Goal: Task Accomplishment & Management: Manage account settings

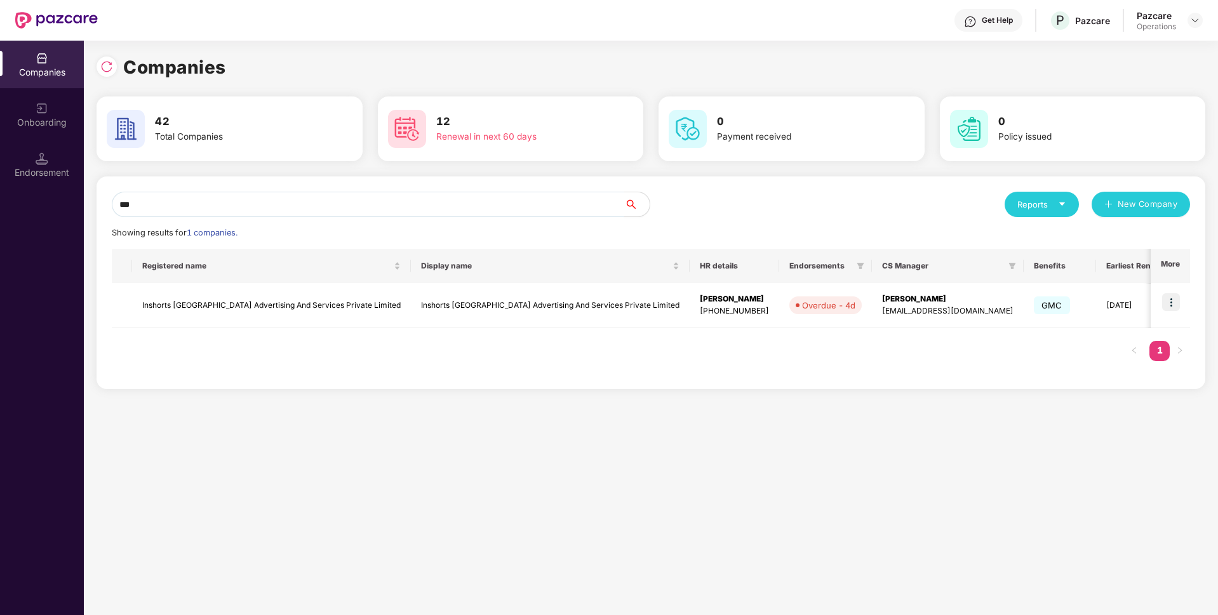
click at [503, 212] on input "***" at bounding box center [368, 204] width 512 height 25
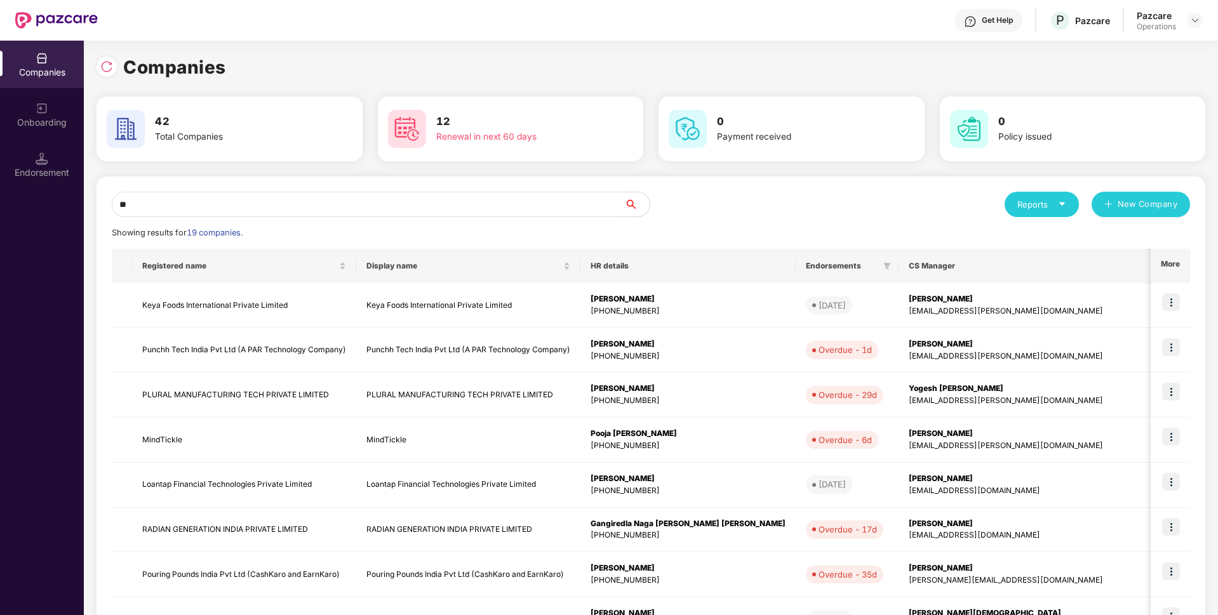
type input "*"
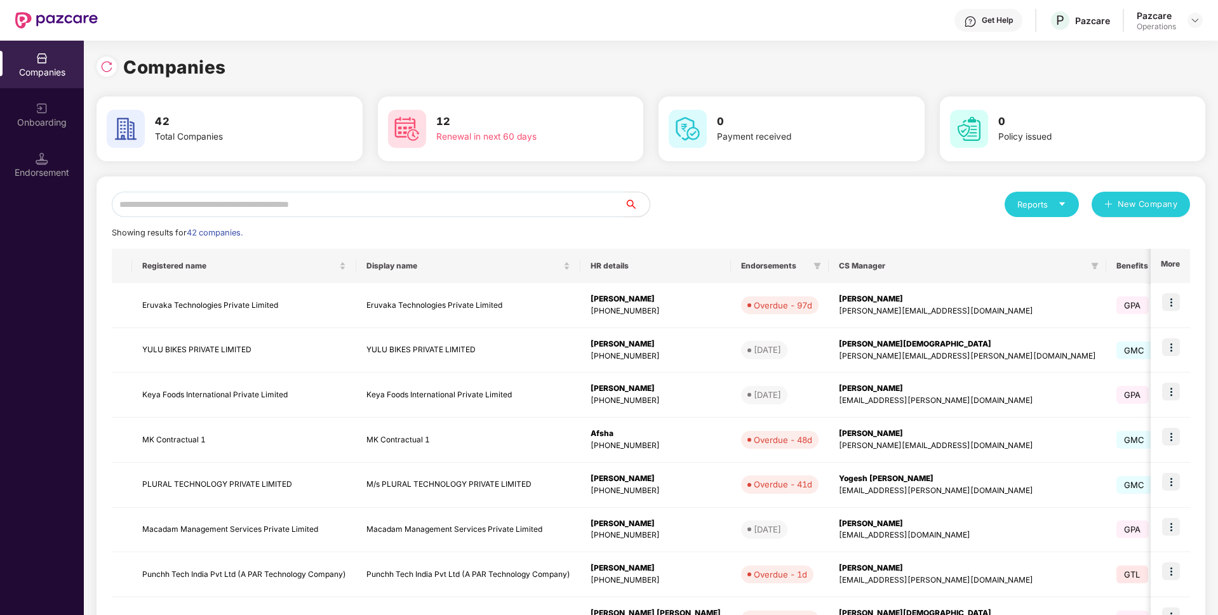
click at [1028, 208] on div "Reports" at bounding box center [1041, 204] width 49 height 13
click at [1027, 239] on div "Companies" at bounding box center [1035, 238] width 46 height 14
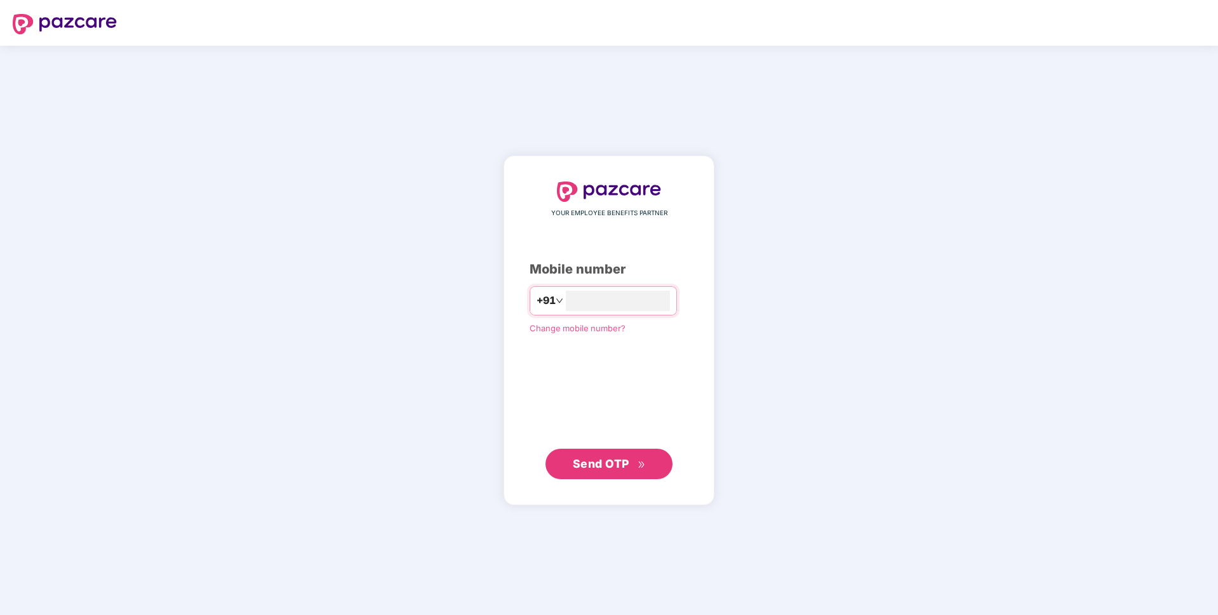
type input "**********"
click at [597, 454] on button "Send OTP" at bounding box center [608, 463] width 127 height 30
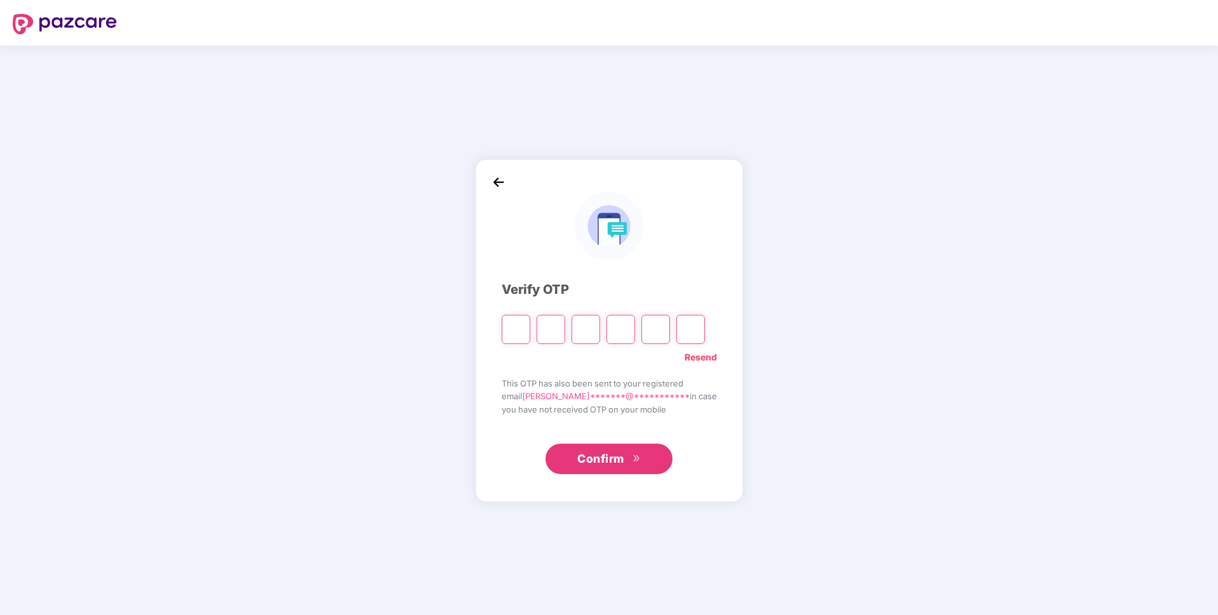
paste input "*"
type input "*"
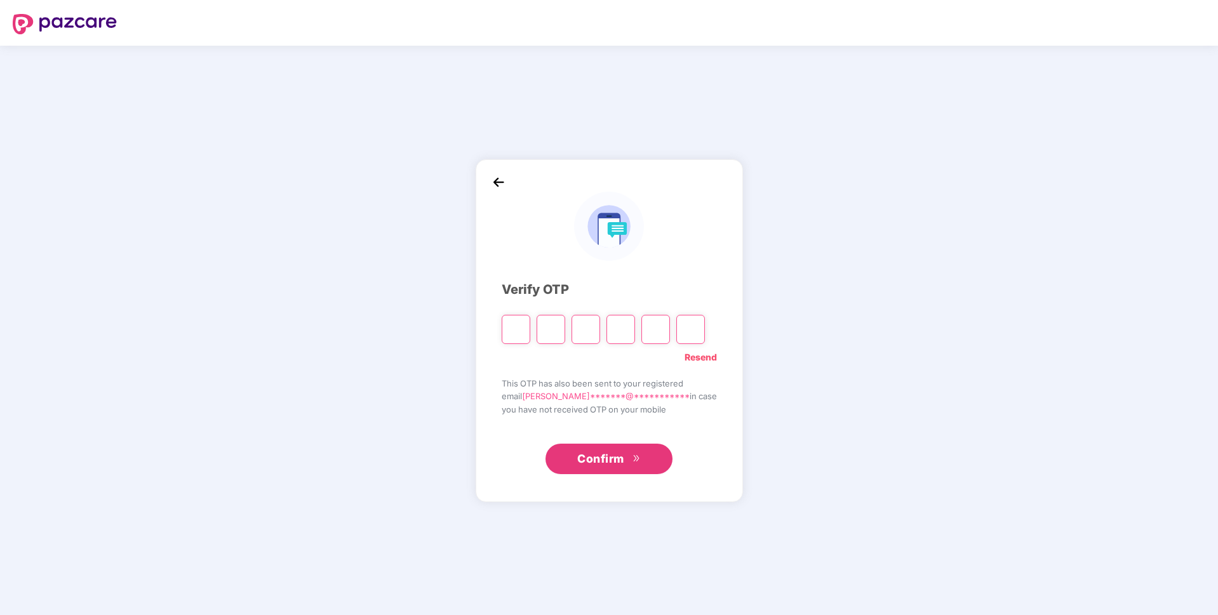
type input "*"
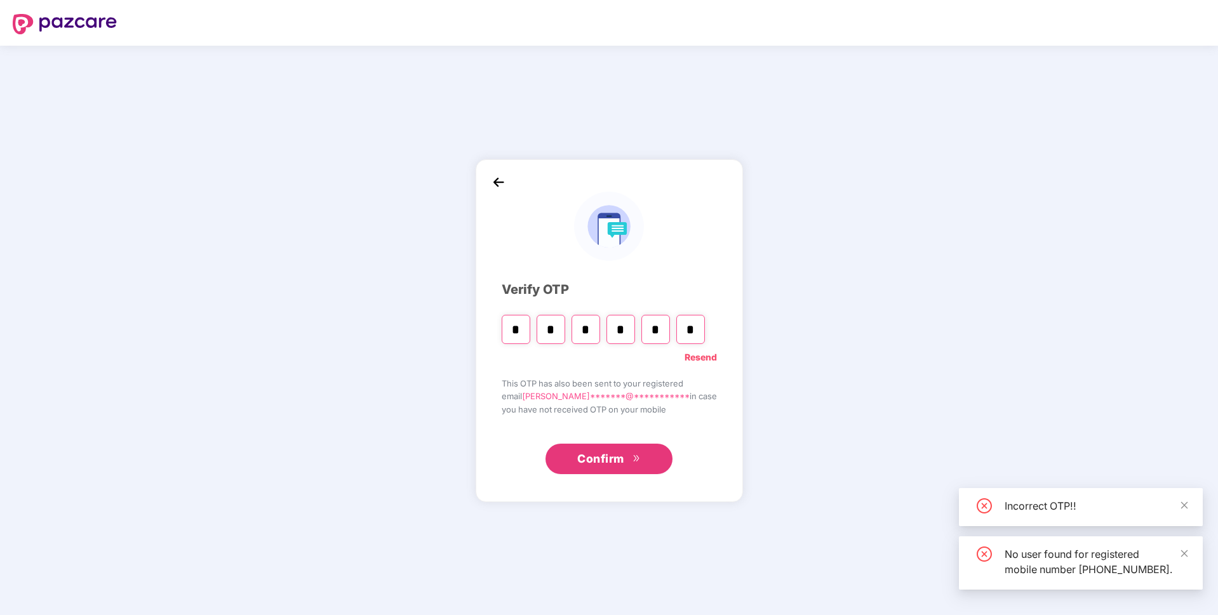
click at [687, 352] on link "Resend" at bounding box center [700, 357] width 32 height 14
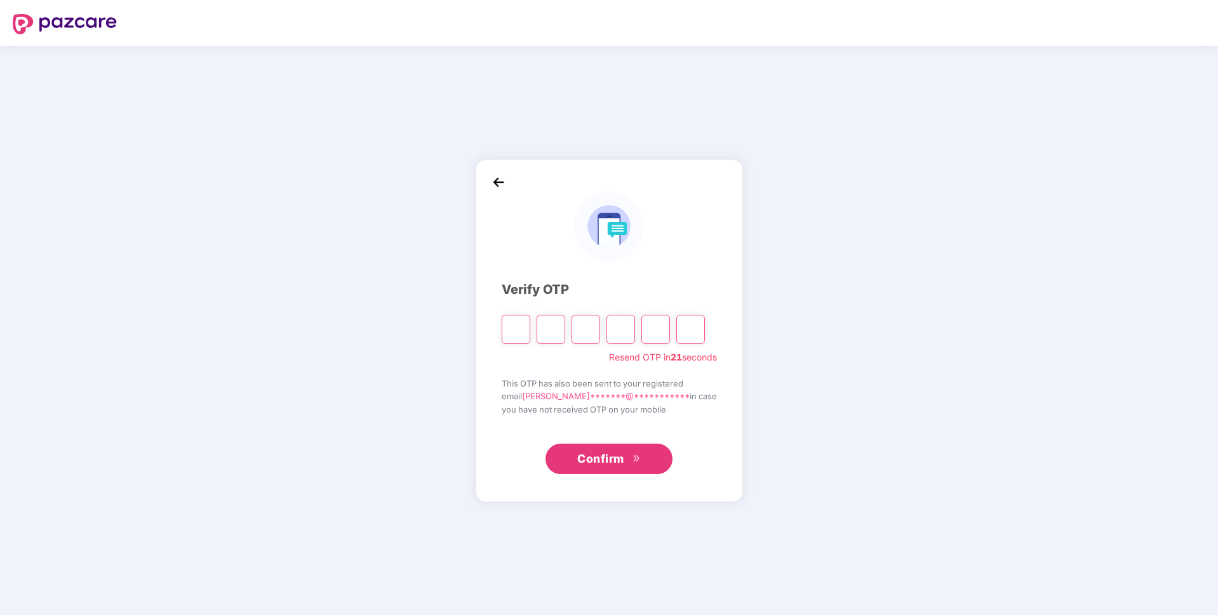
click at [523, 333] on input "Please enter verification code. Digit 1" at bounding box center [516, 329] width 29 height 29
paste input "*"
type input "*"
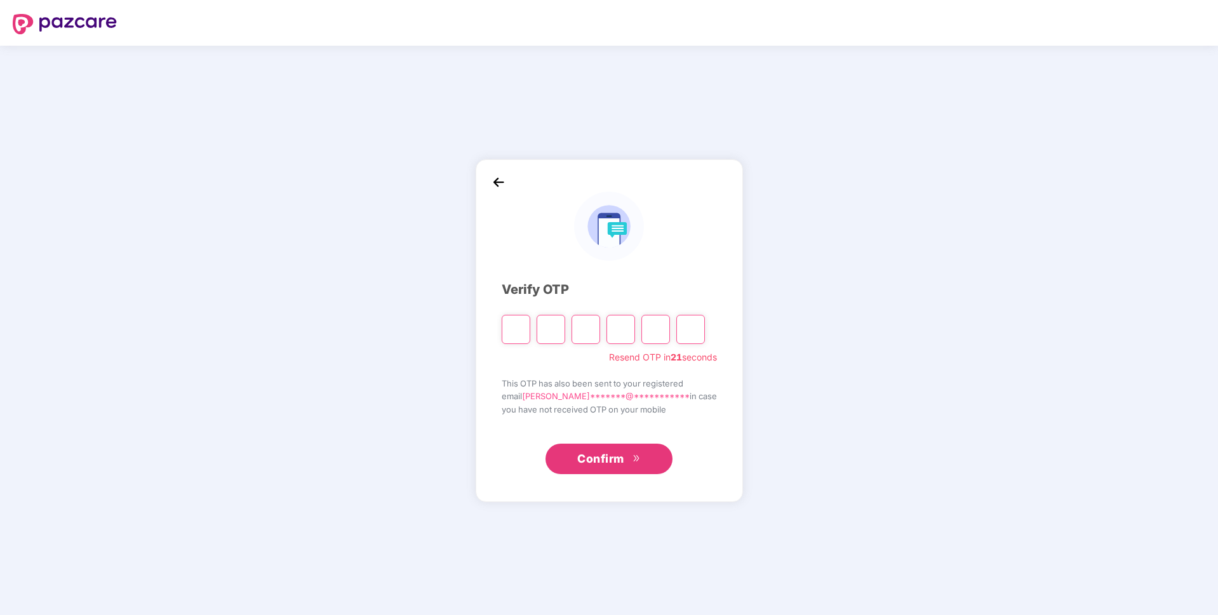
type input "*"
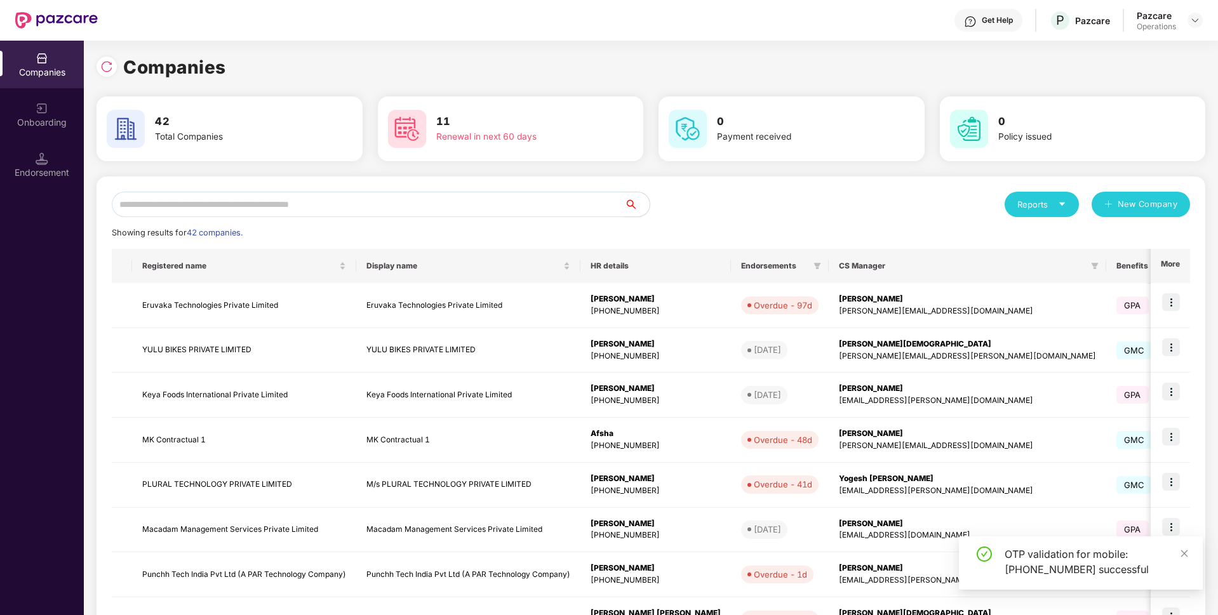
click at [453, 202] on input "text" at bounding box center [368, 204] width 512 height 25
click at [1053, 208] on div "Reports" at bounding box center [1041, 204] width 49 height 13
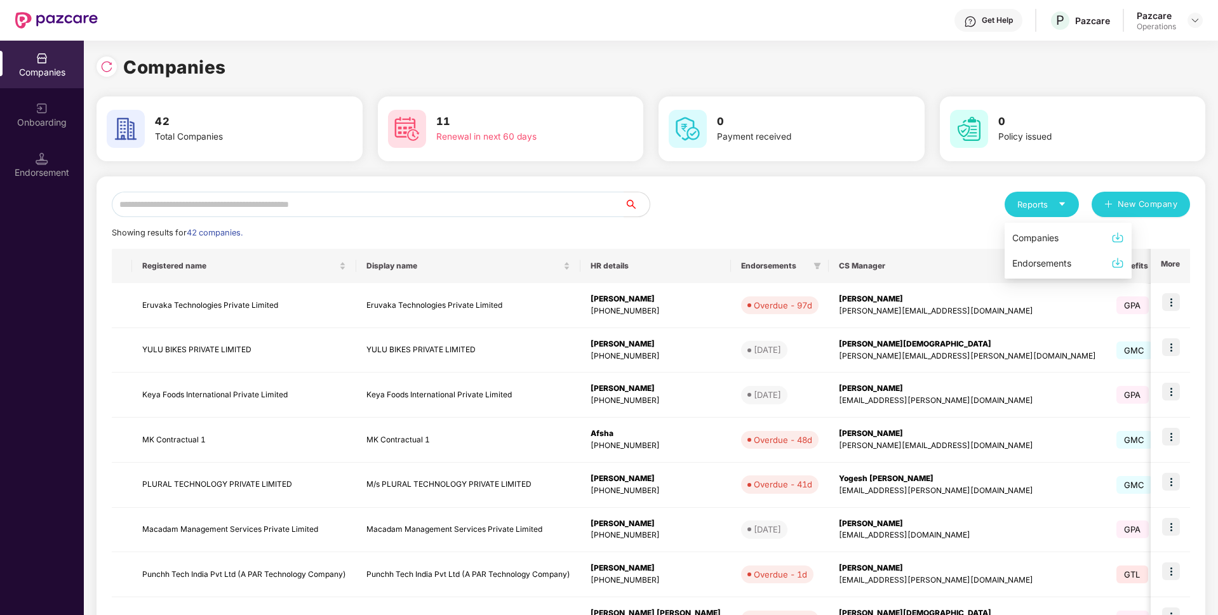
click at [1016, 237] on div "Companies" at bounding box center [1035, 238] width 46 height 14
